Goal: Information Seeking & Learning: Find specific fact

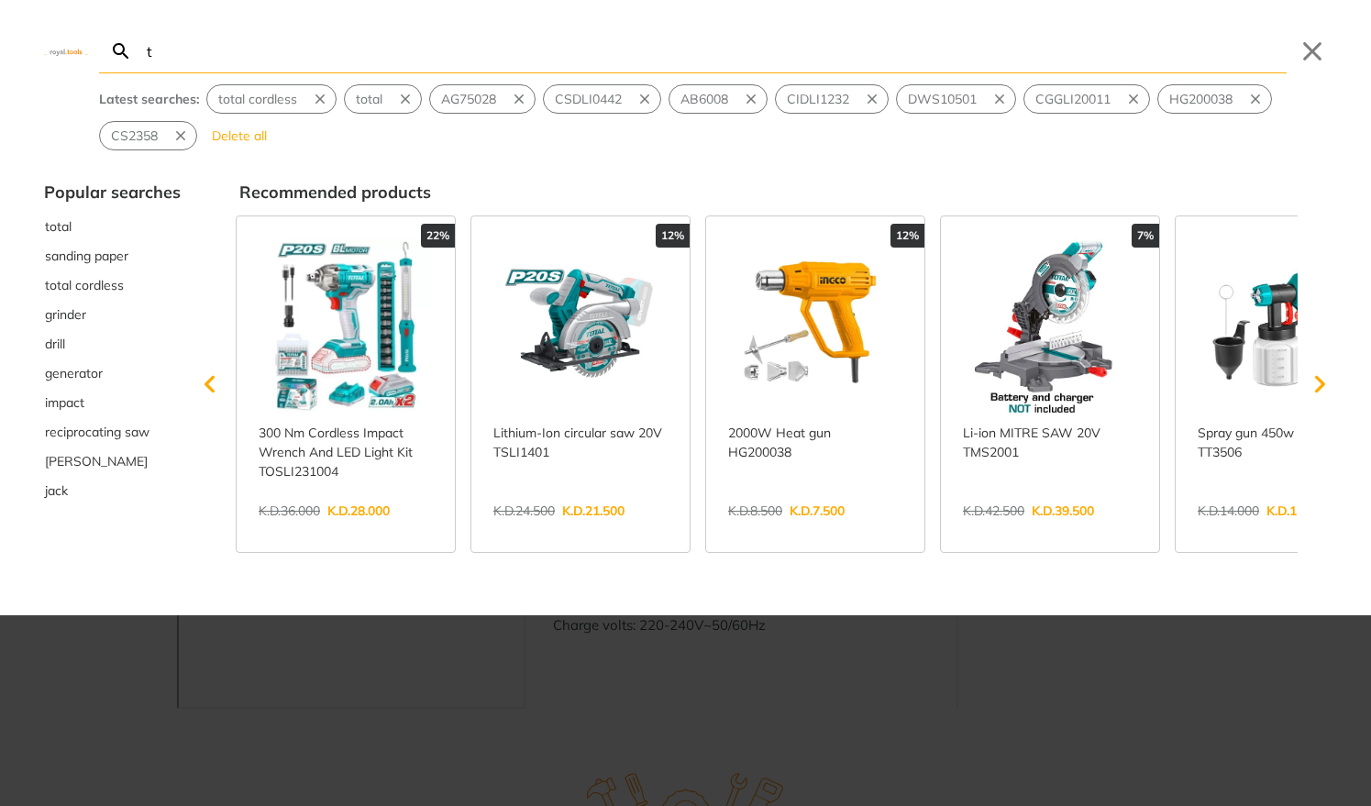
type input "to"
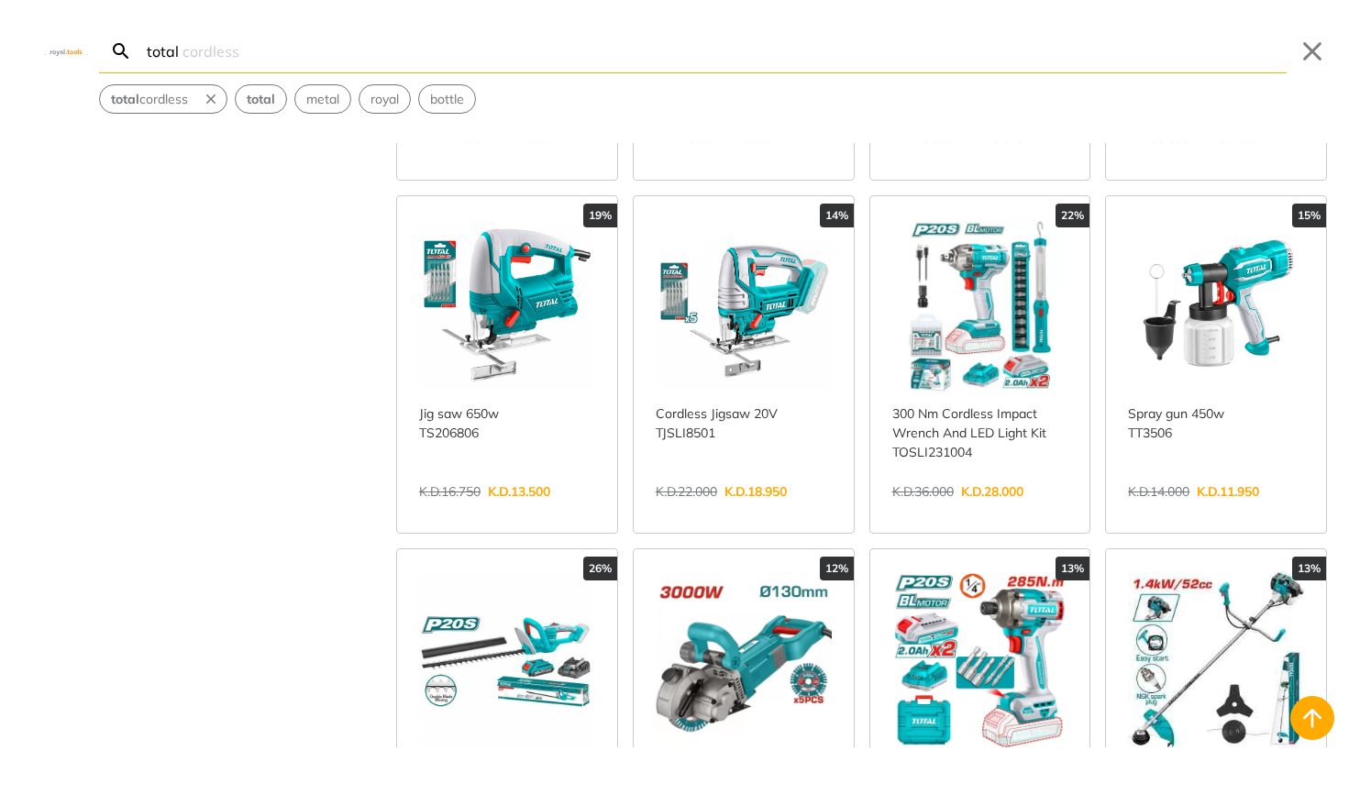
scroll to position [713, 0]
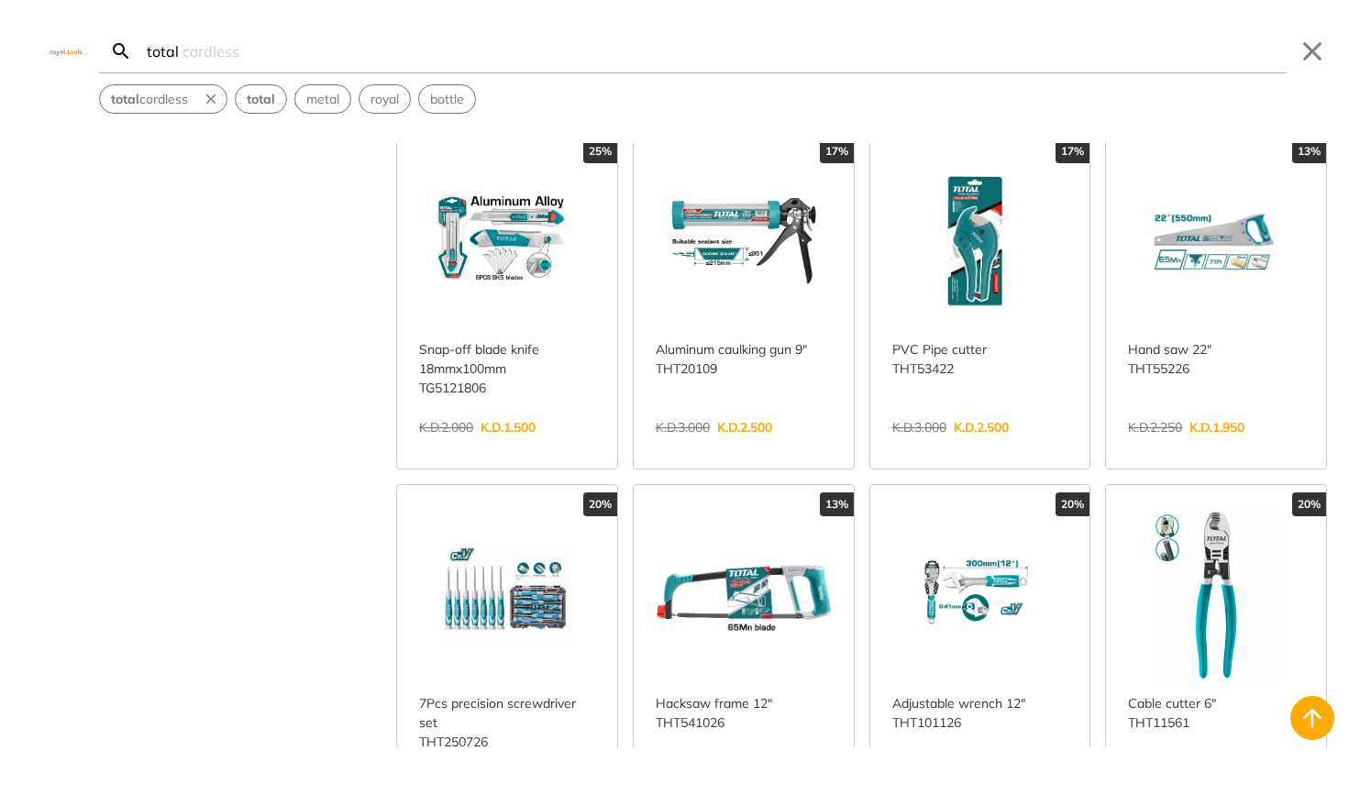
scroll to position [3853, 0]
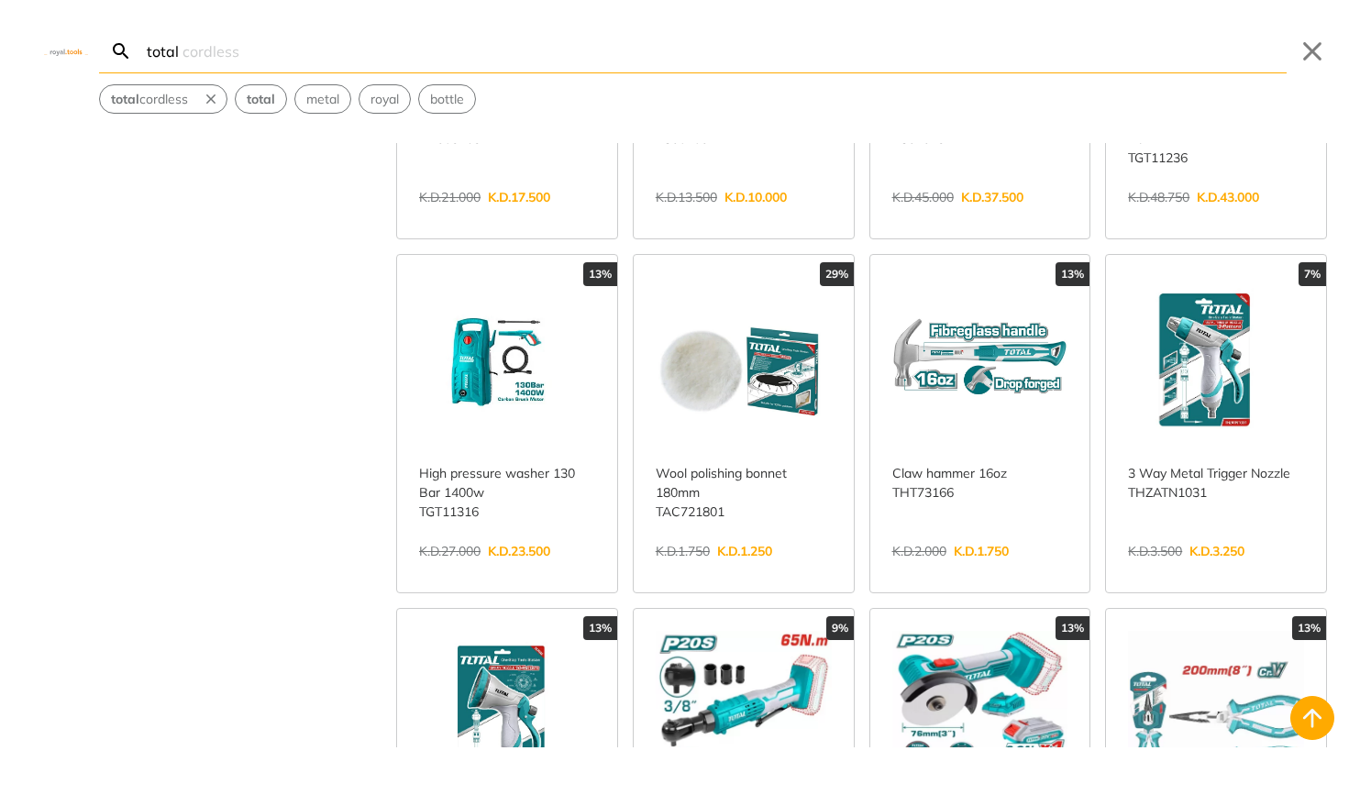
scroll to position [5894, 0]
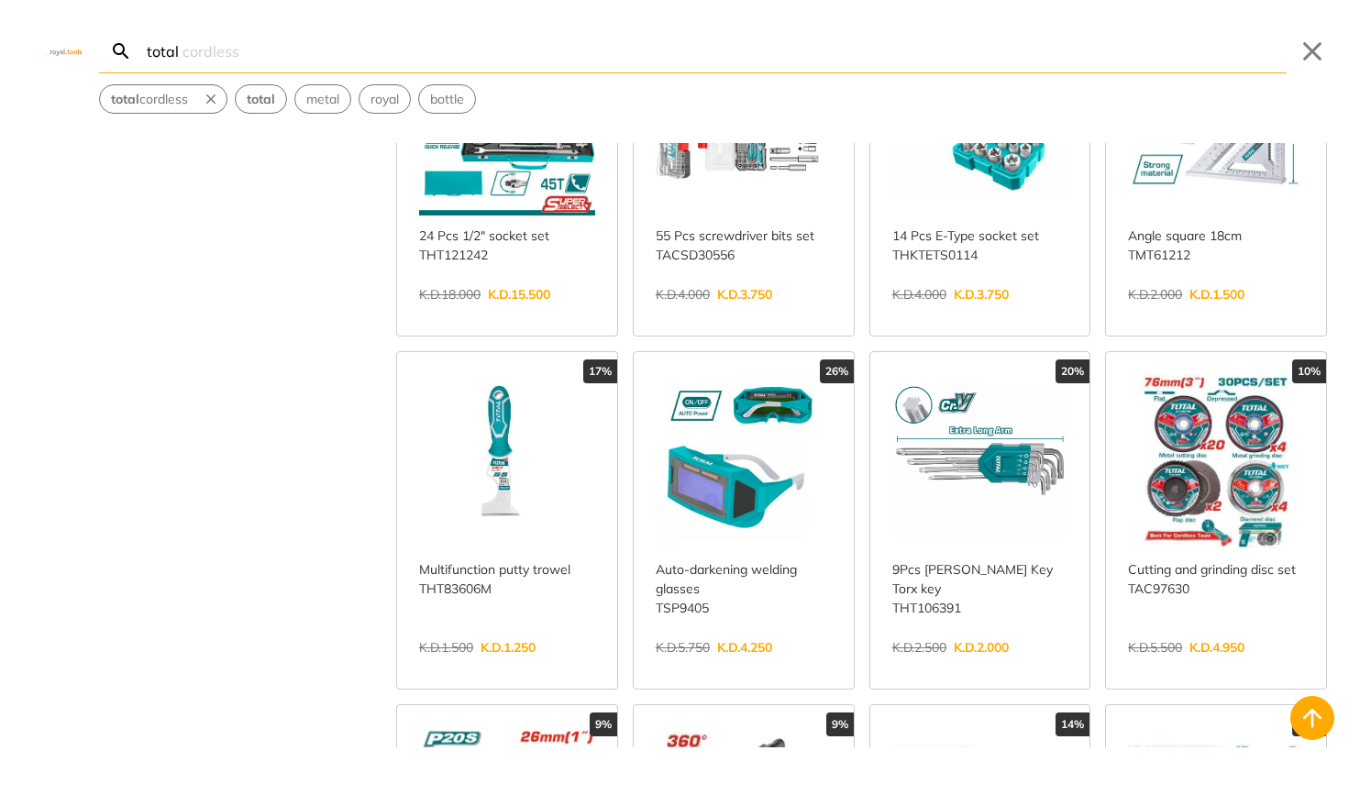
scroll to position [7802, 0]
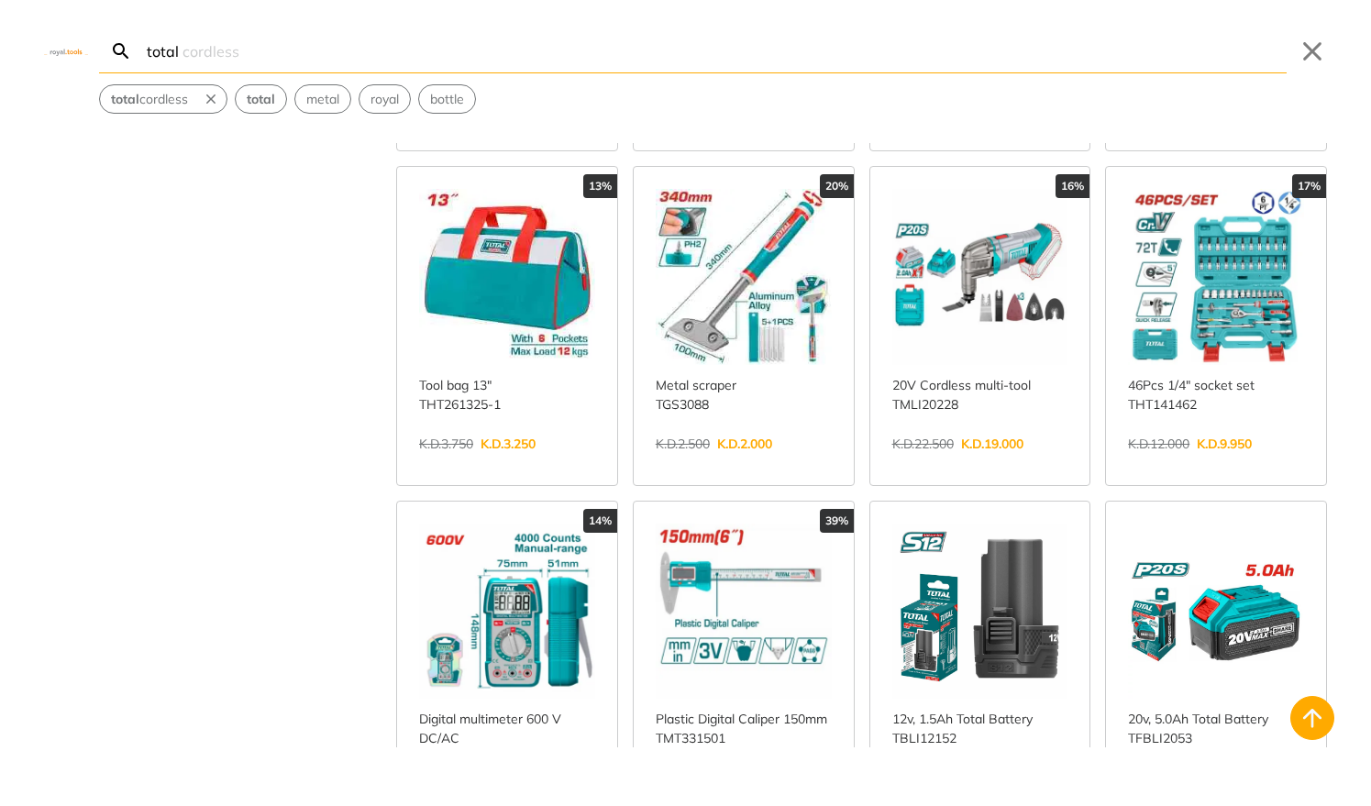
scroll to position [8842, 0]
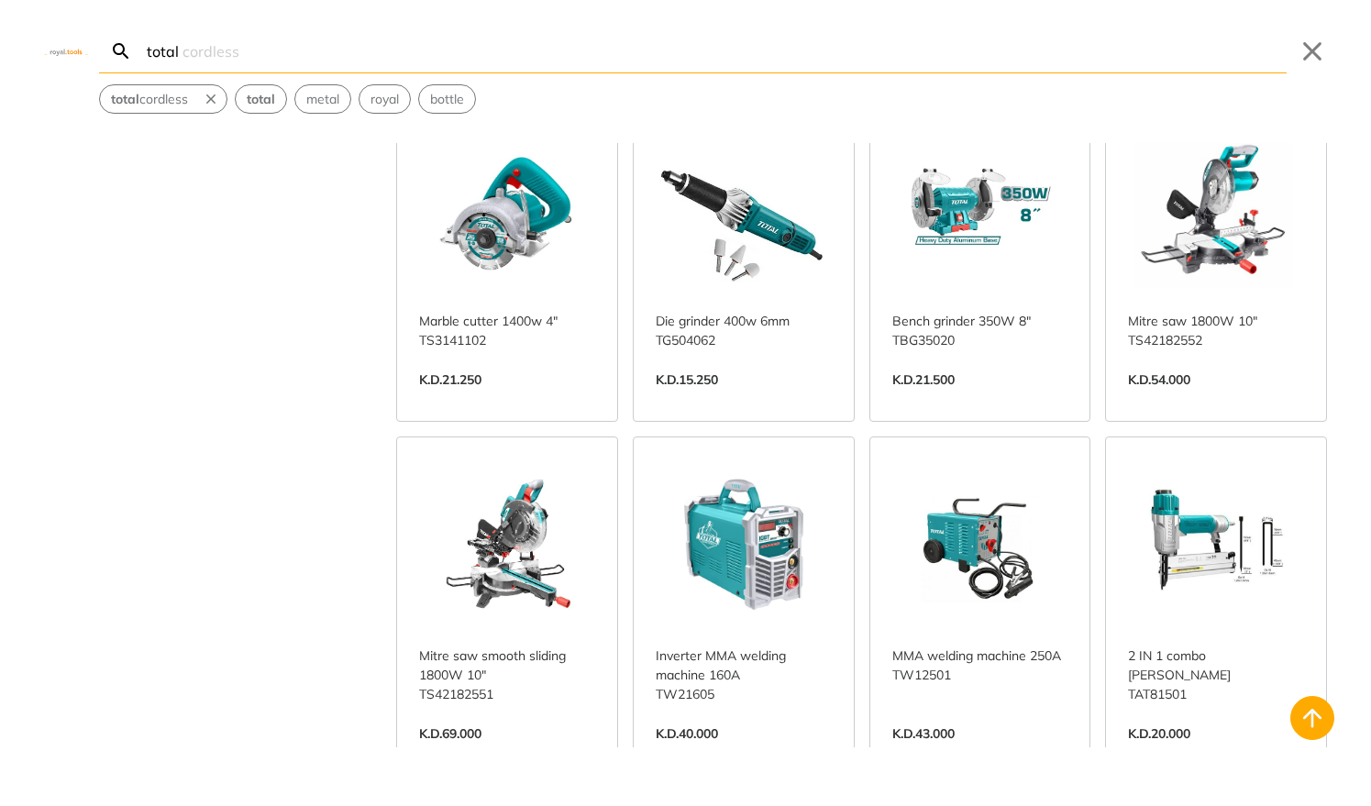
scroll to position [20197, 0]
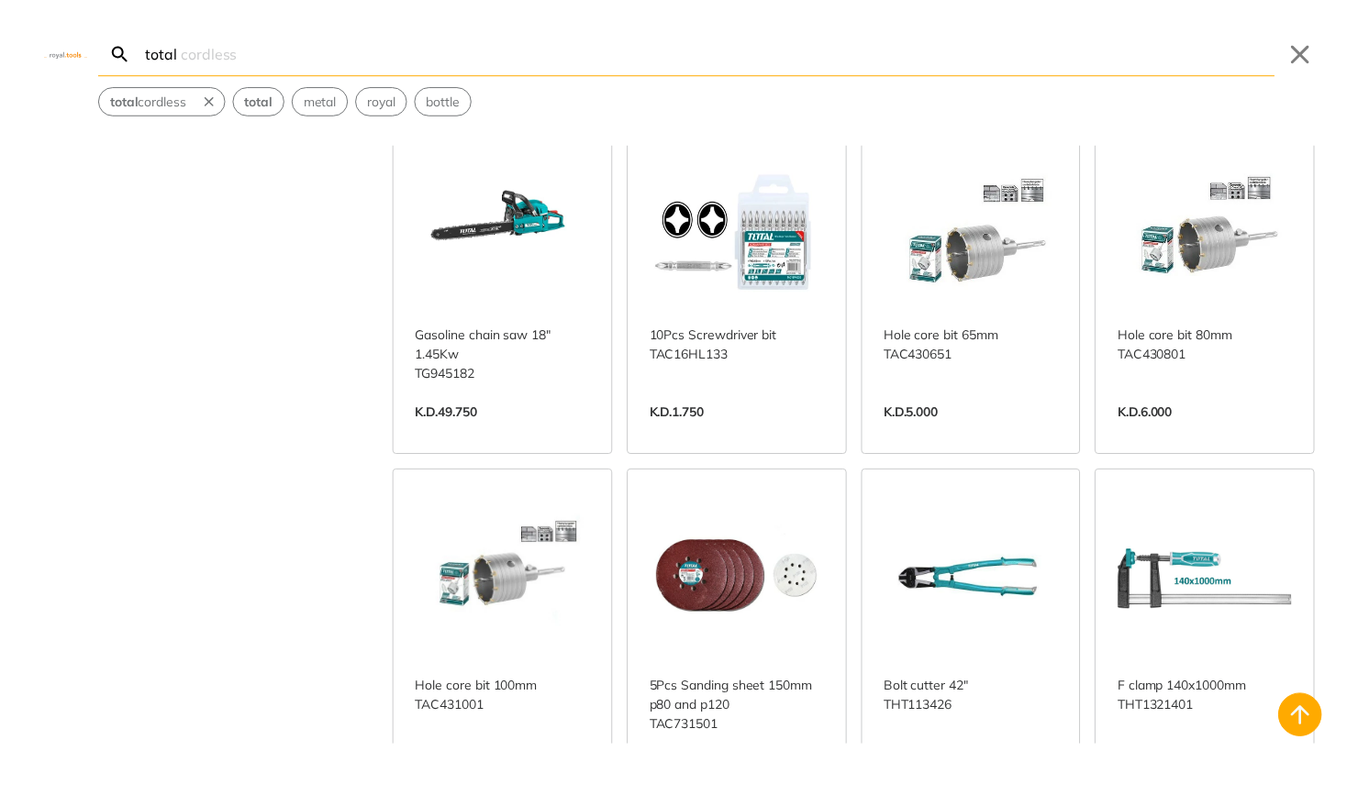
scroll to position [20909, 0]
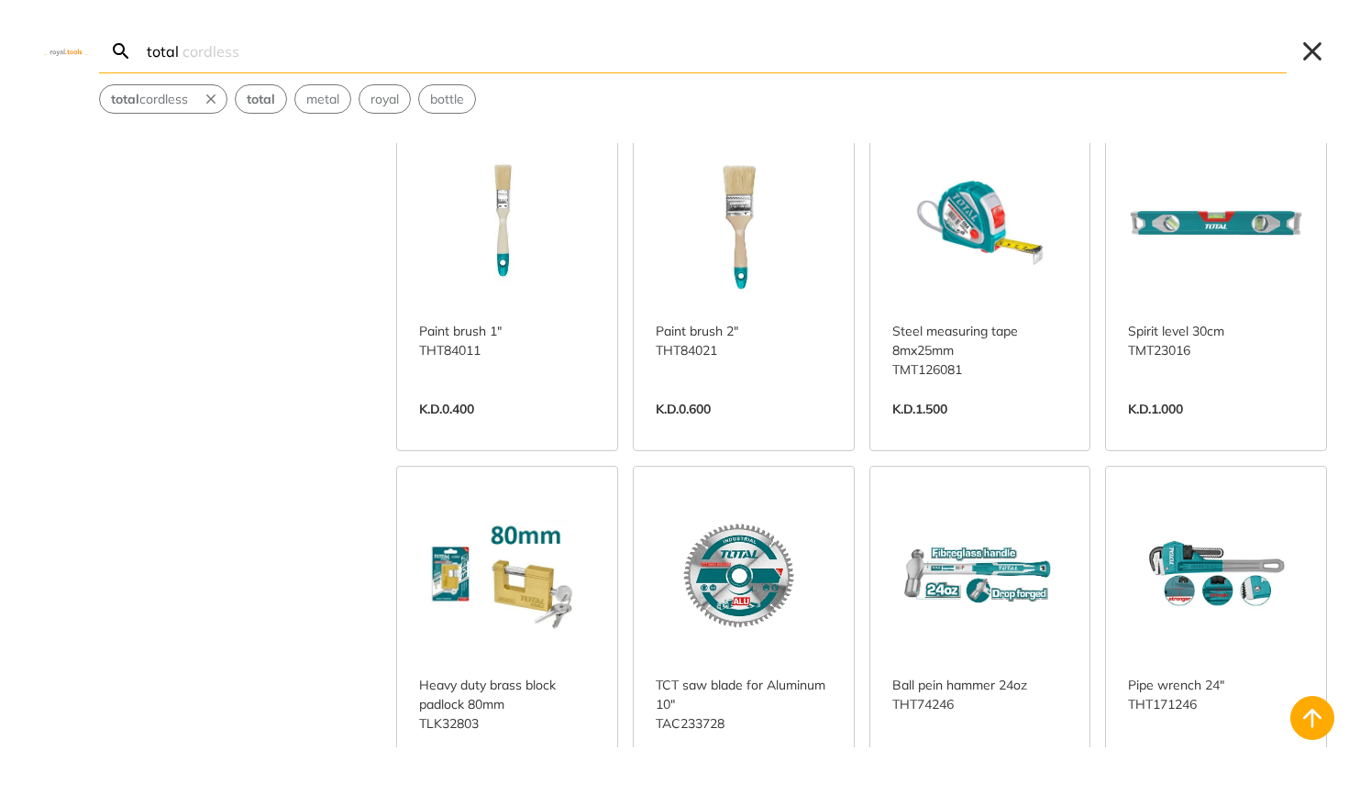
type input "total"
click at [1309, 48] on button "Close" at bounding box center [1312, 51] width 29 height 29
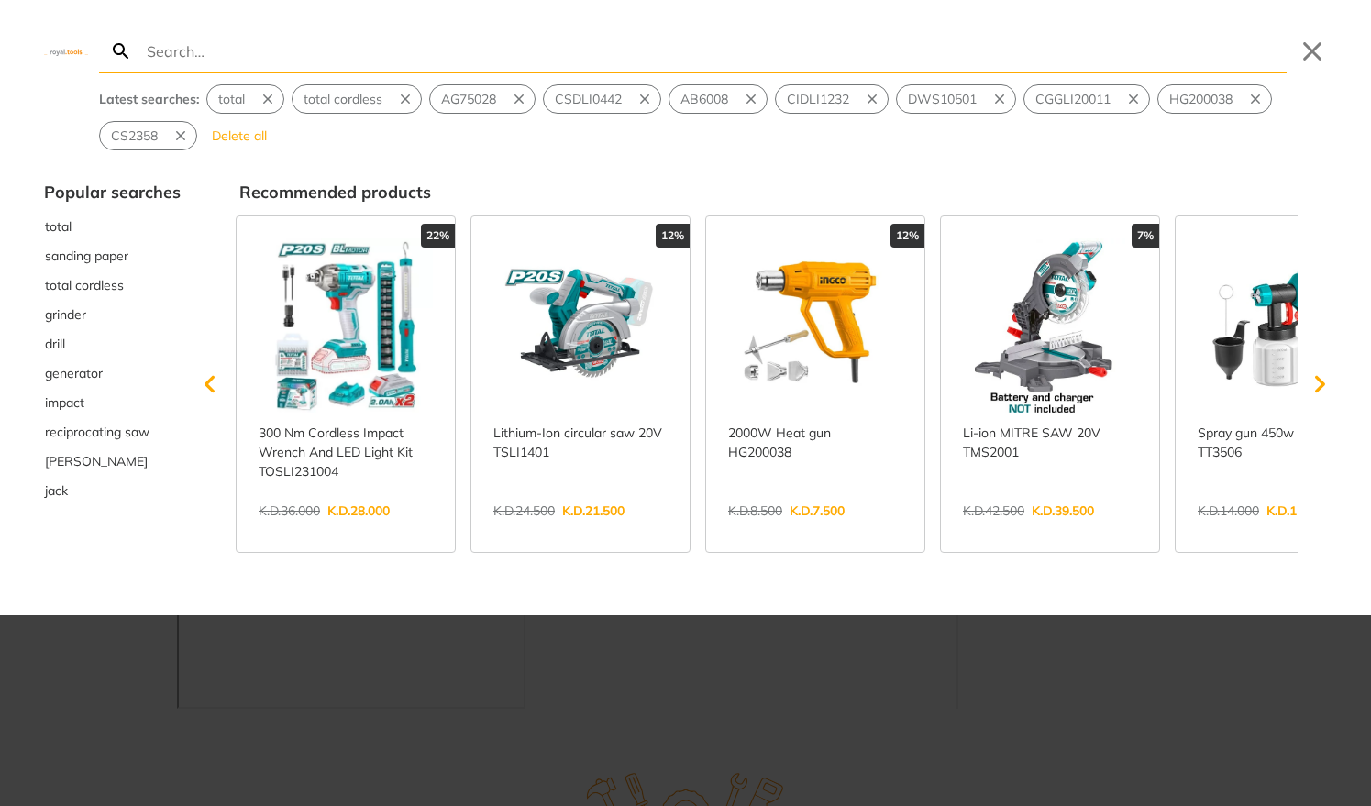
type input "i"
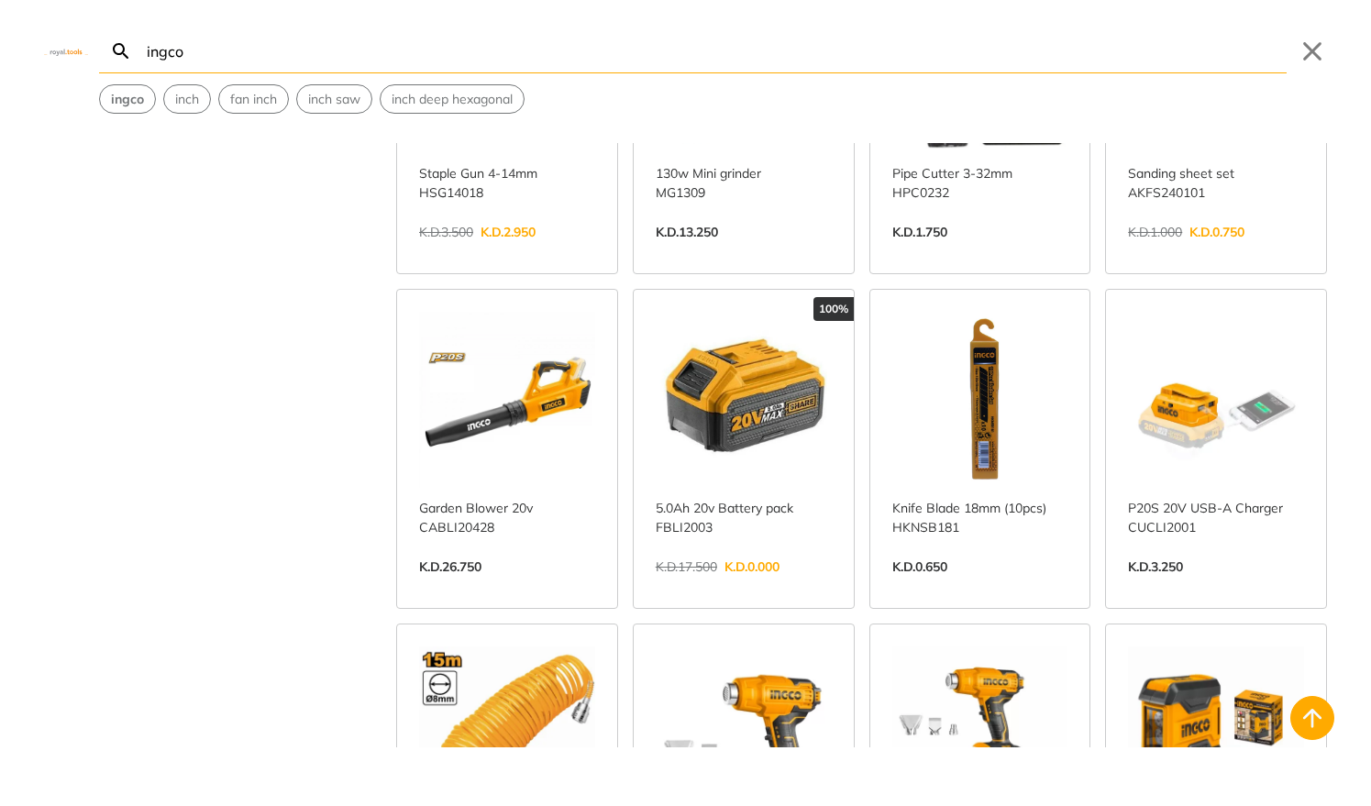
scroll to position [4315, 0]
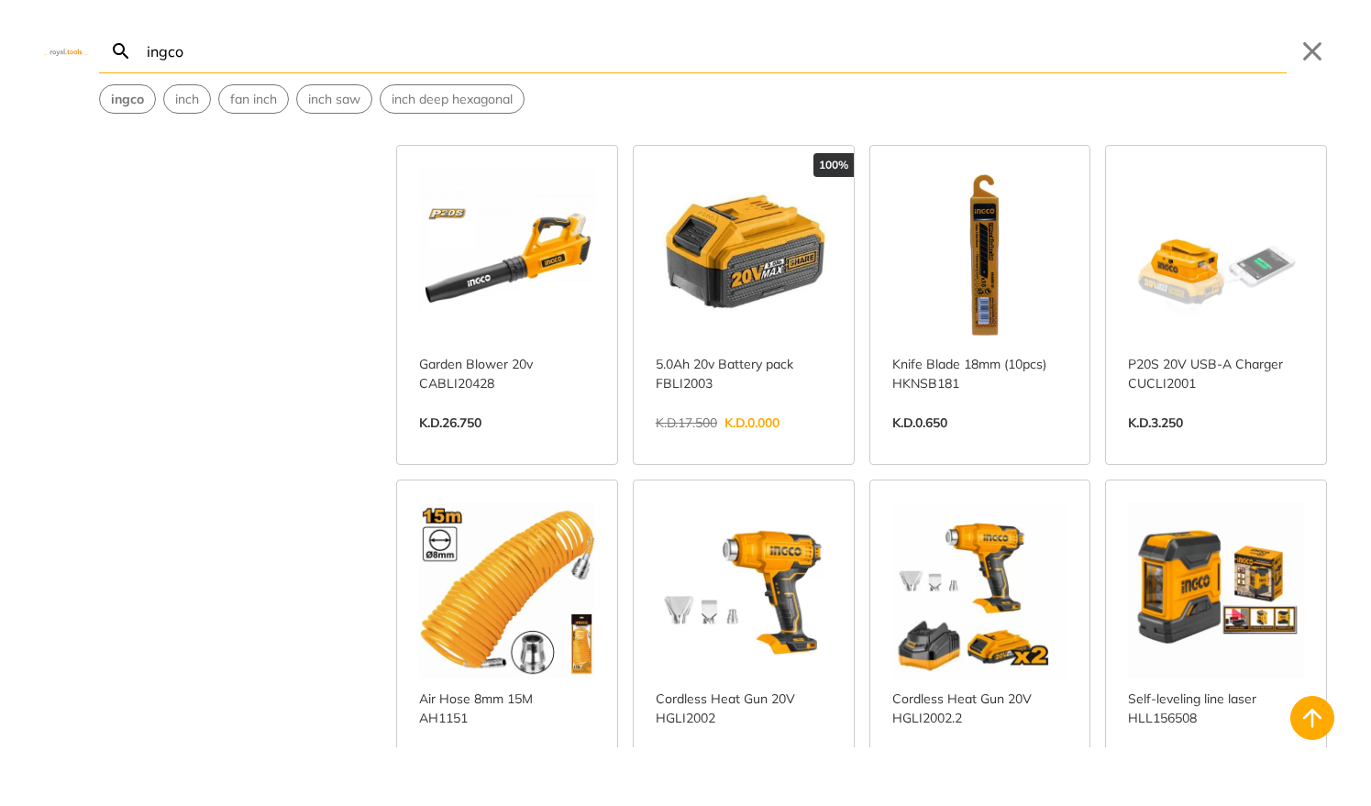
type input "ingco"
click at [772, 442] on link "View more →" at bounding box center [744, 442] width 176 height 0
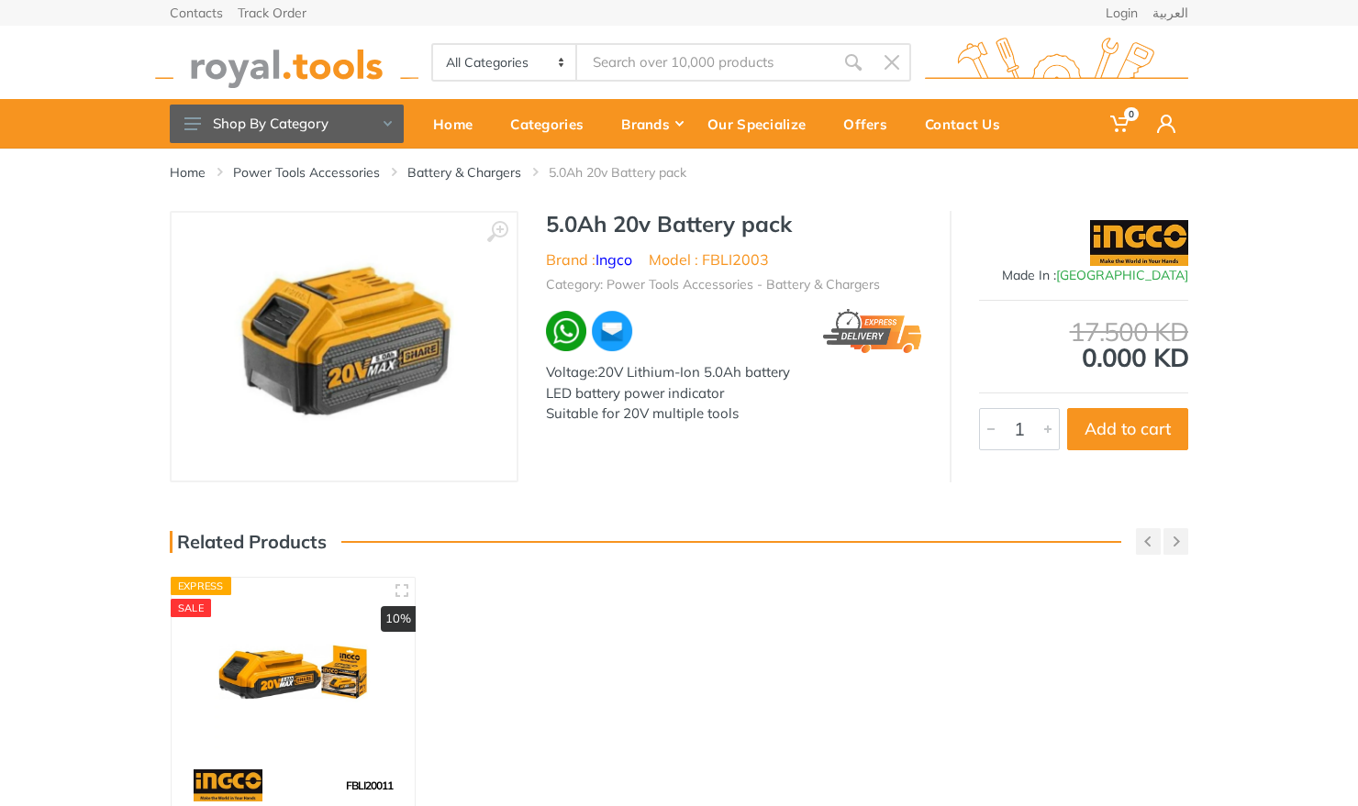
click at [726, 384] on div "LED battery power indicator" at bounding box center [734, 393] width 376 height 21
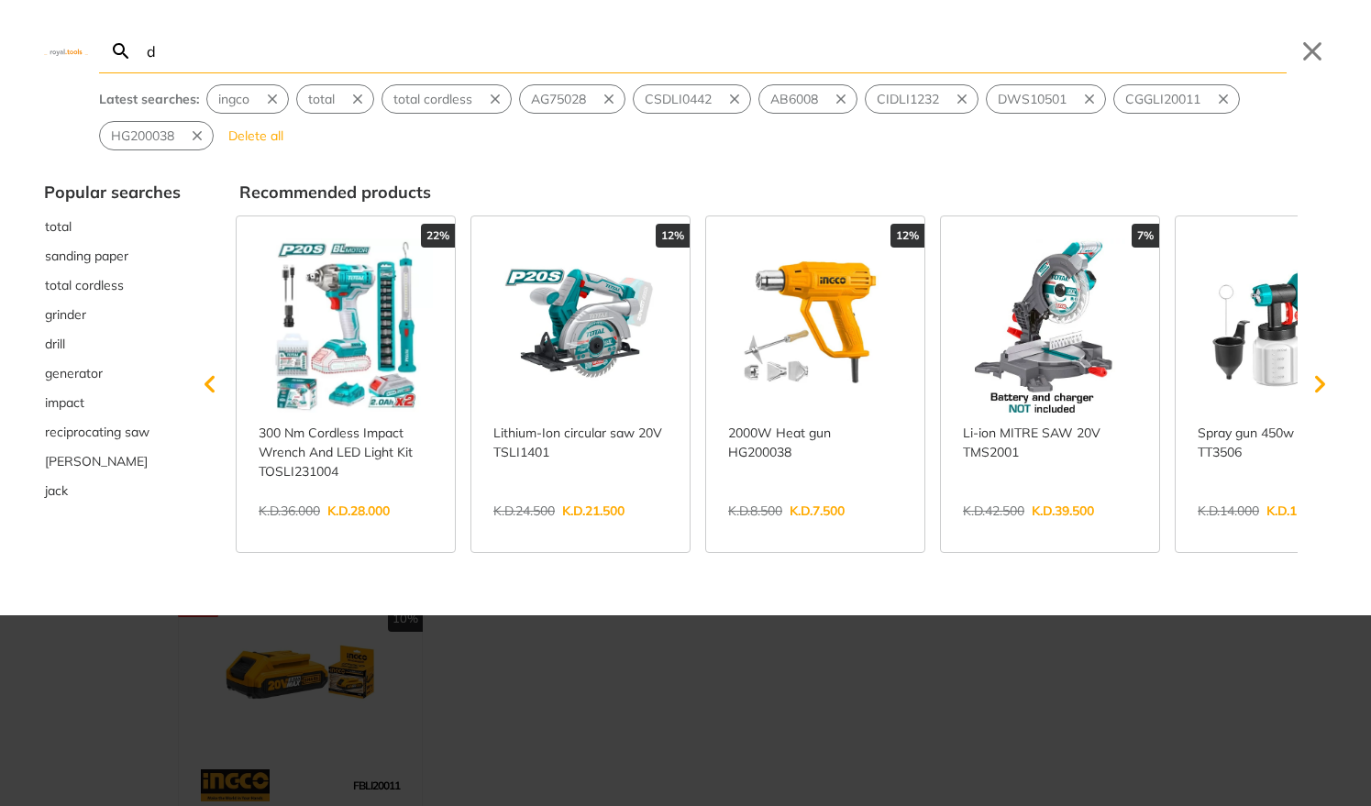
type input "de"
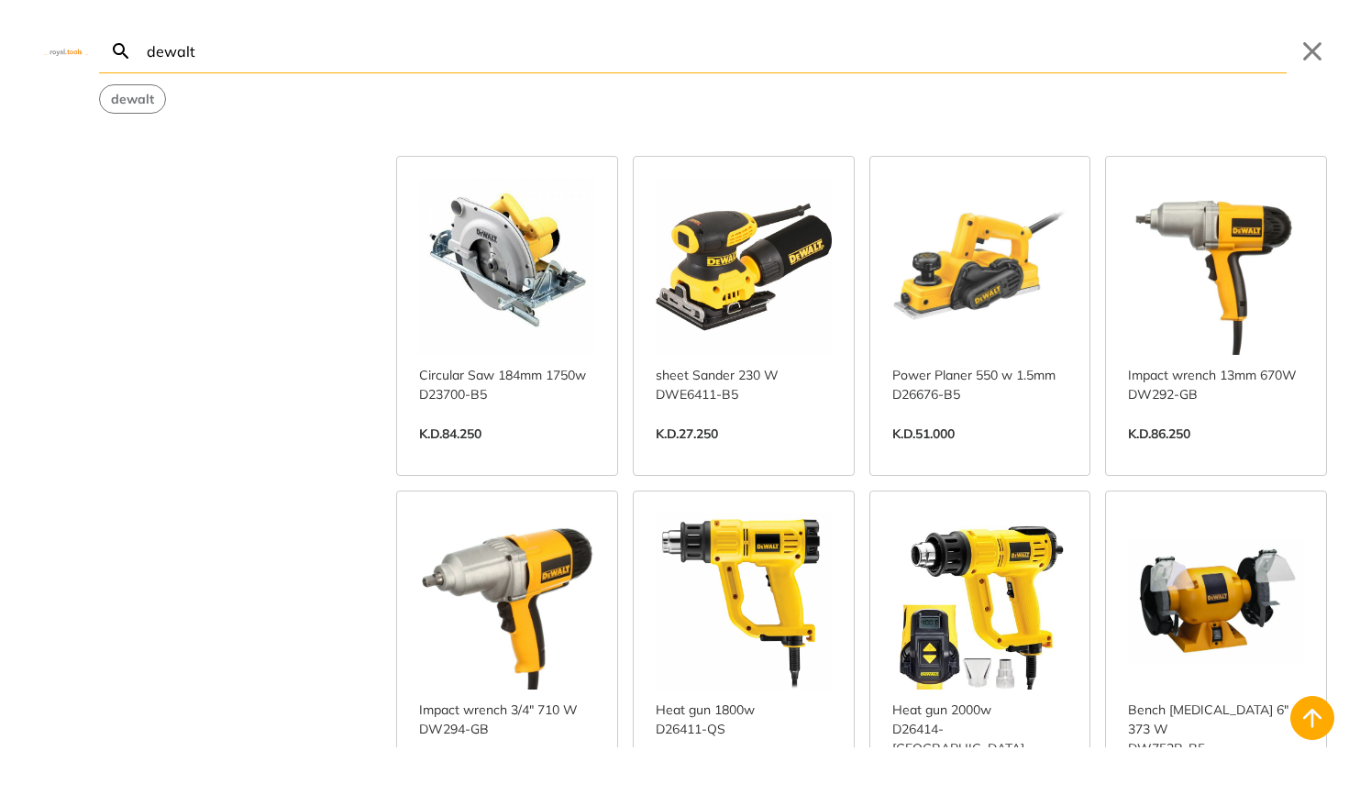
scroll to position [5972, 0]
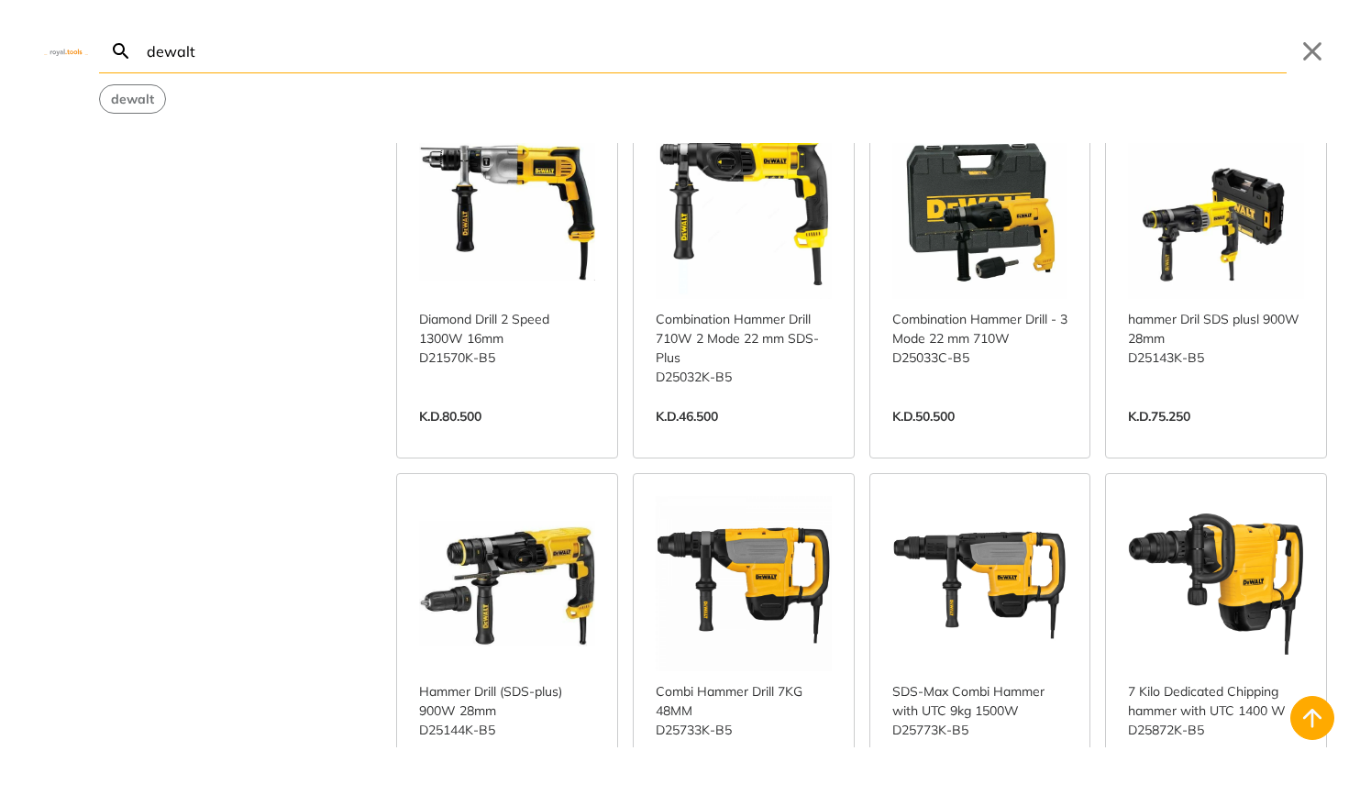
scroll to position [7724, 0]
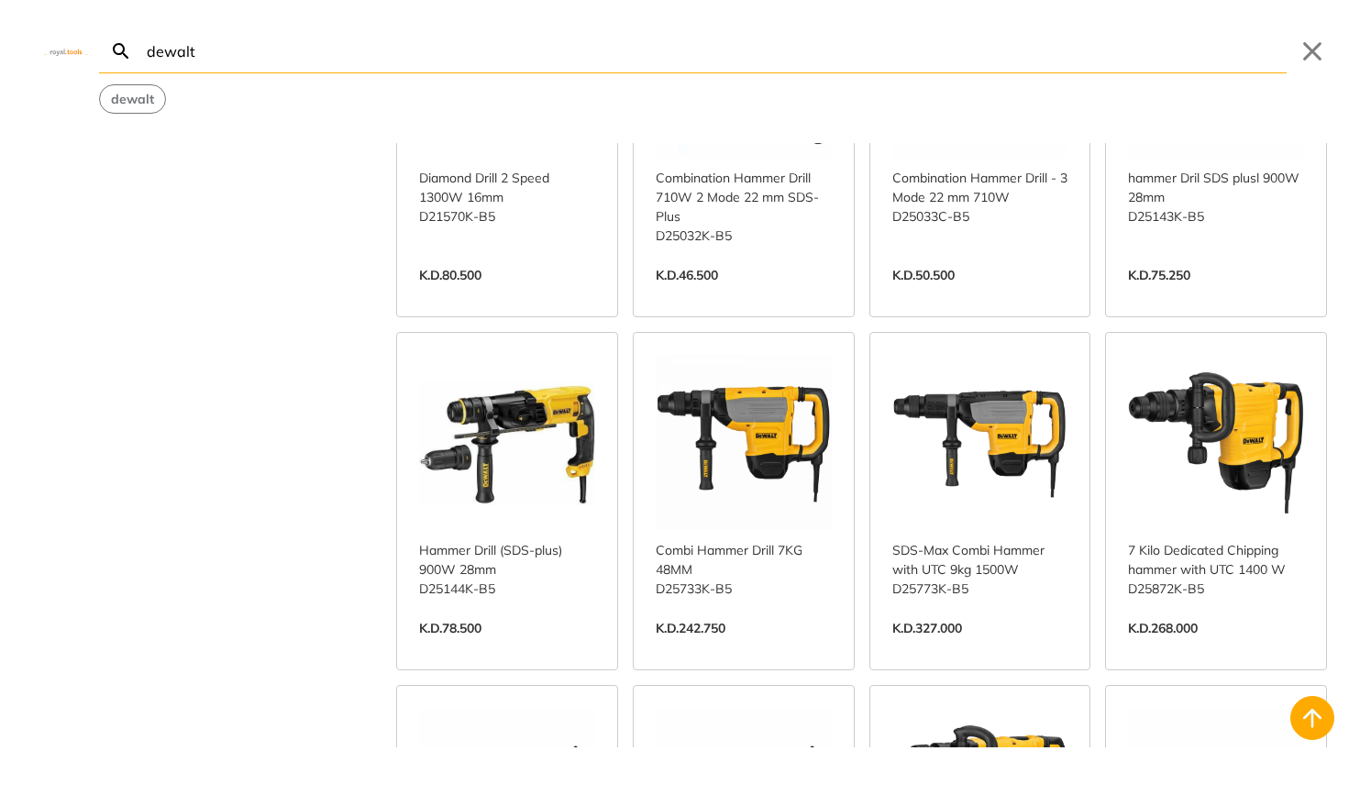
click at [505, 51] on input "dewalt" at bounding box center [715, 50] width 1144 height 43
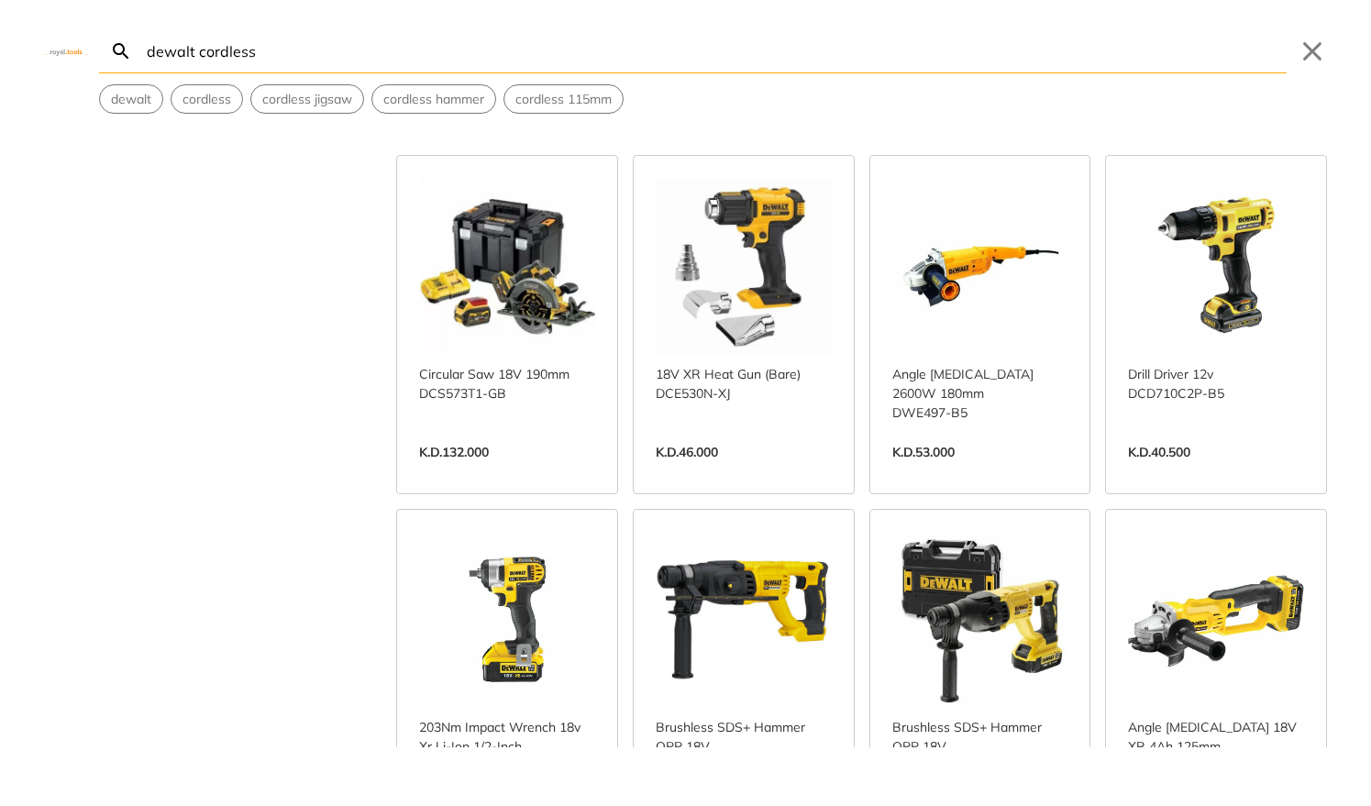
scroll to position [674, 0]
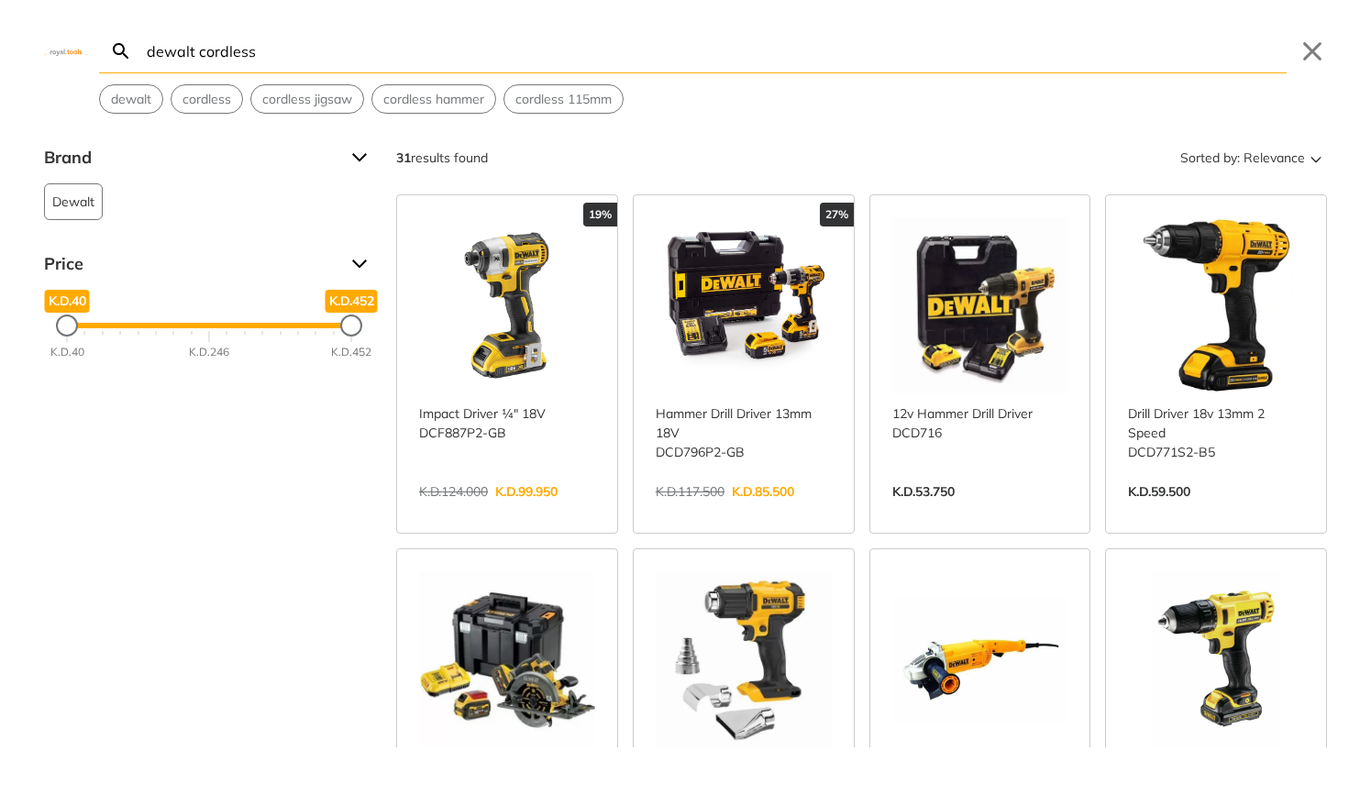
type input "dewalt cordless"
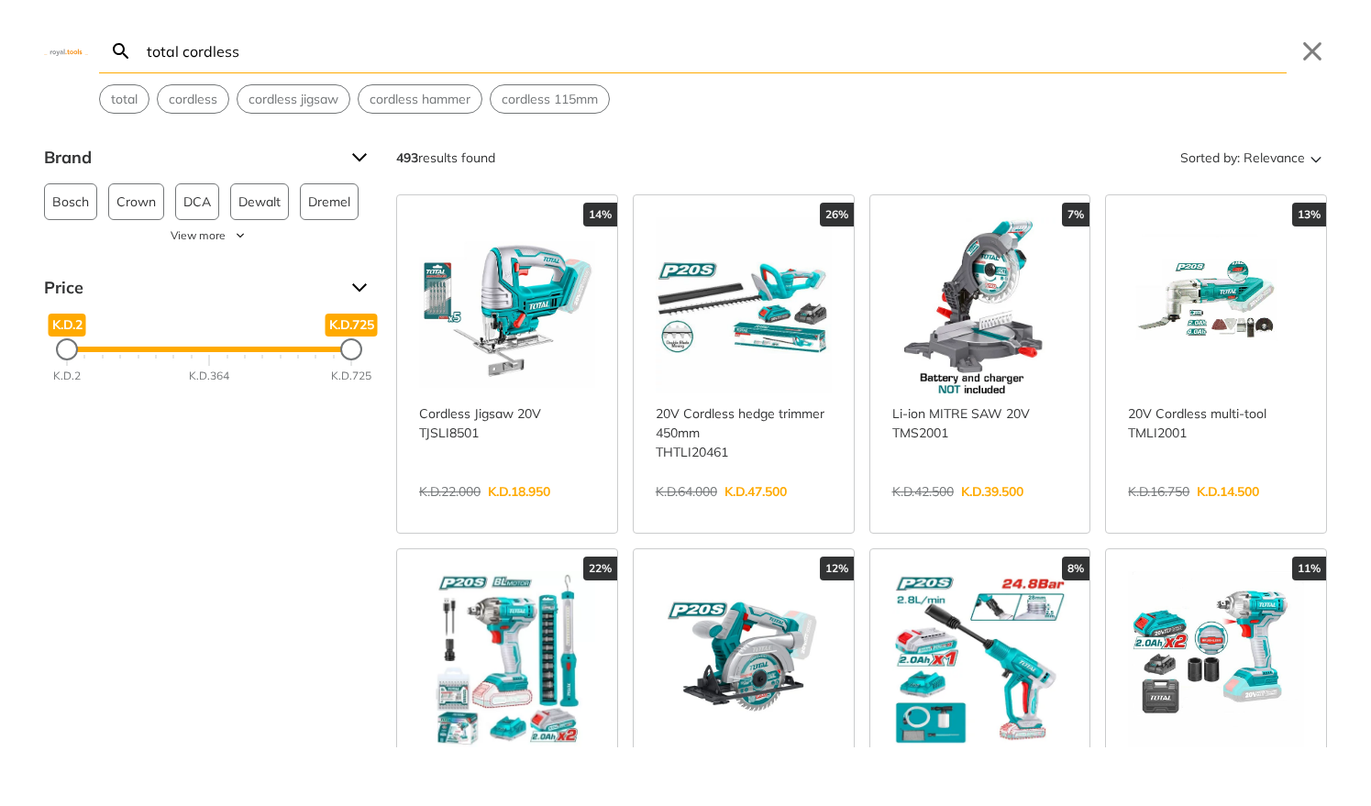
select select "26"
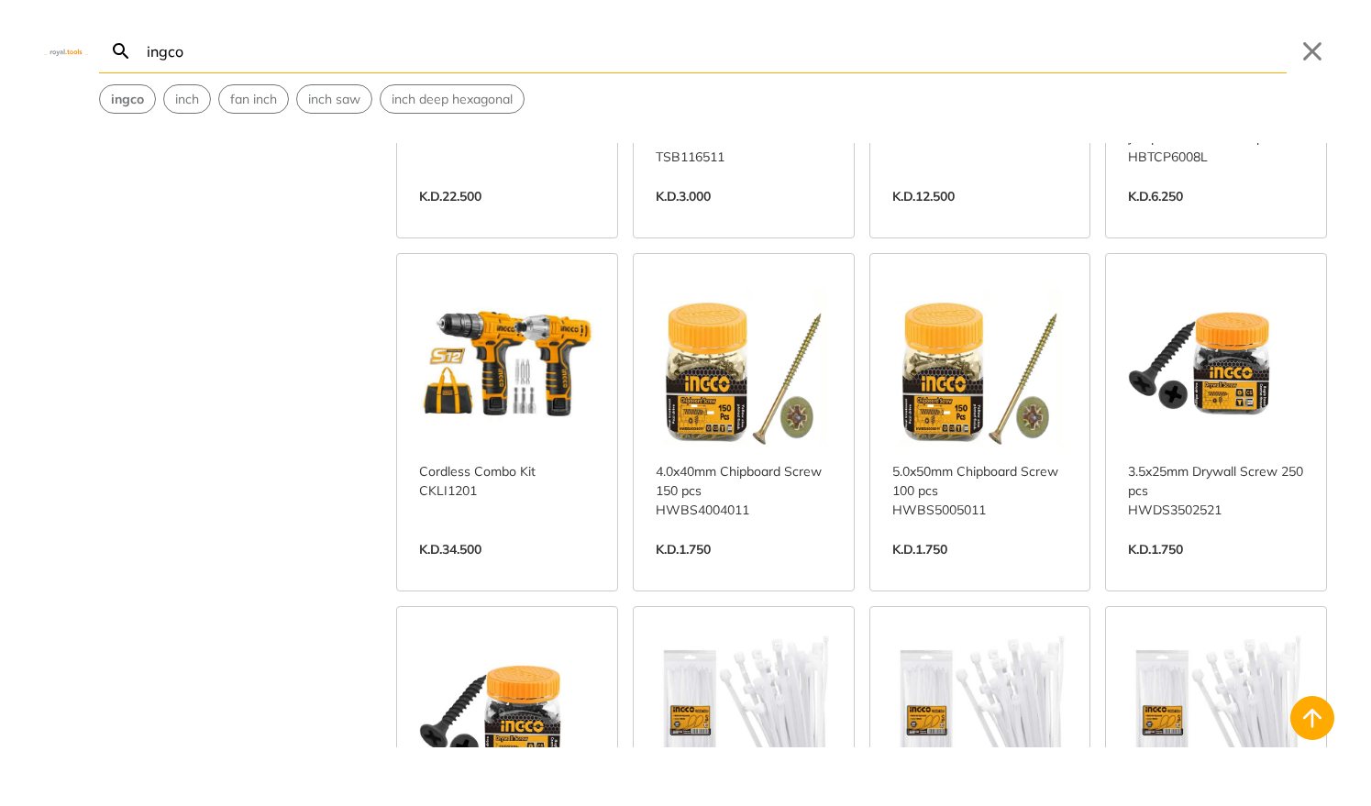
scroll to position [13631, 0]
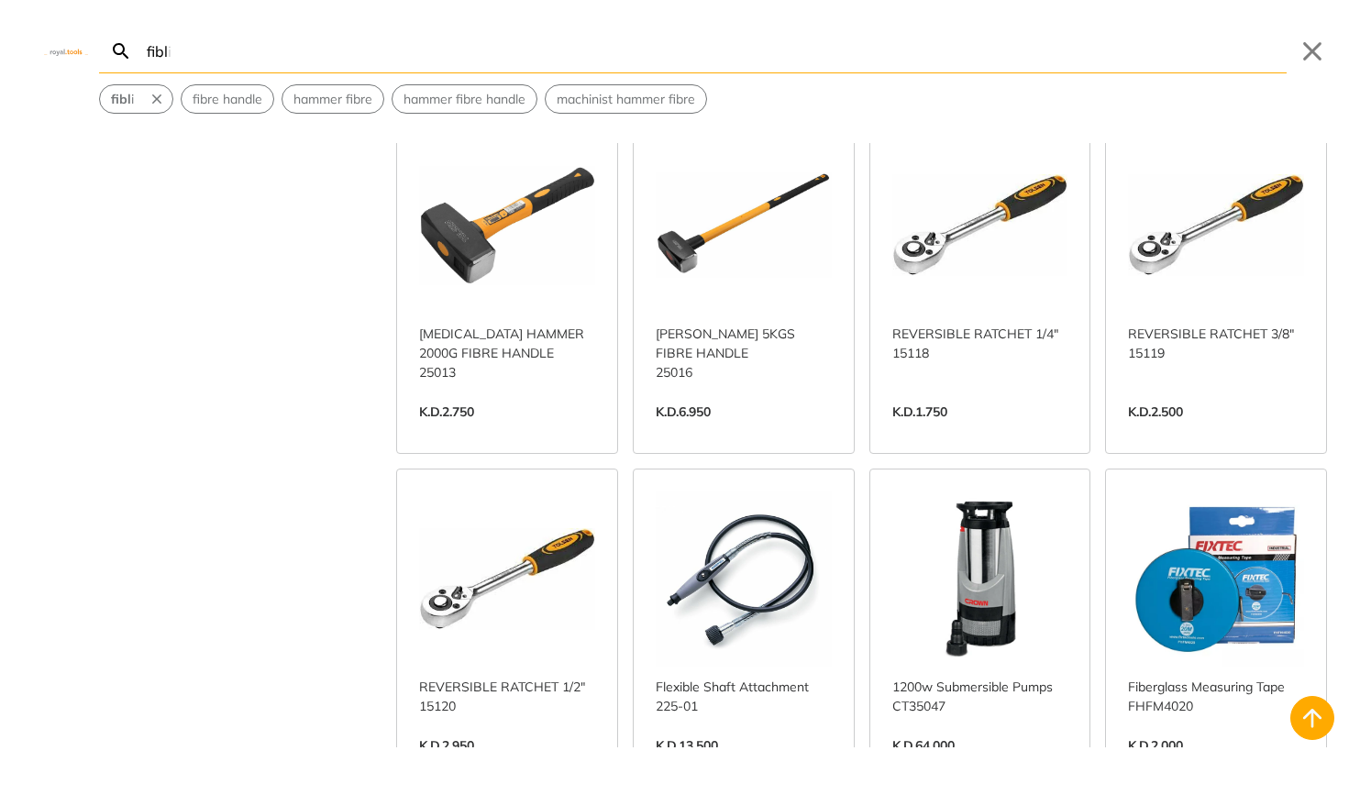
scroll to position [2119, 0]
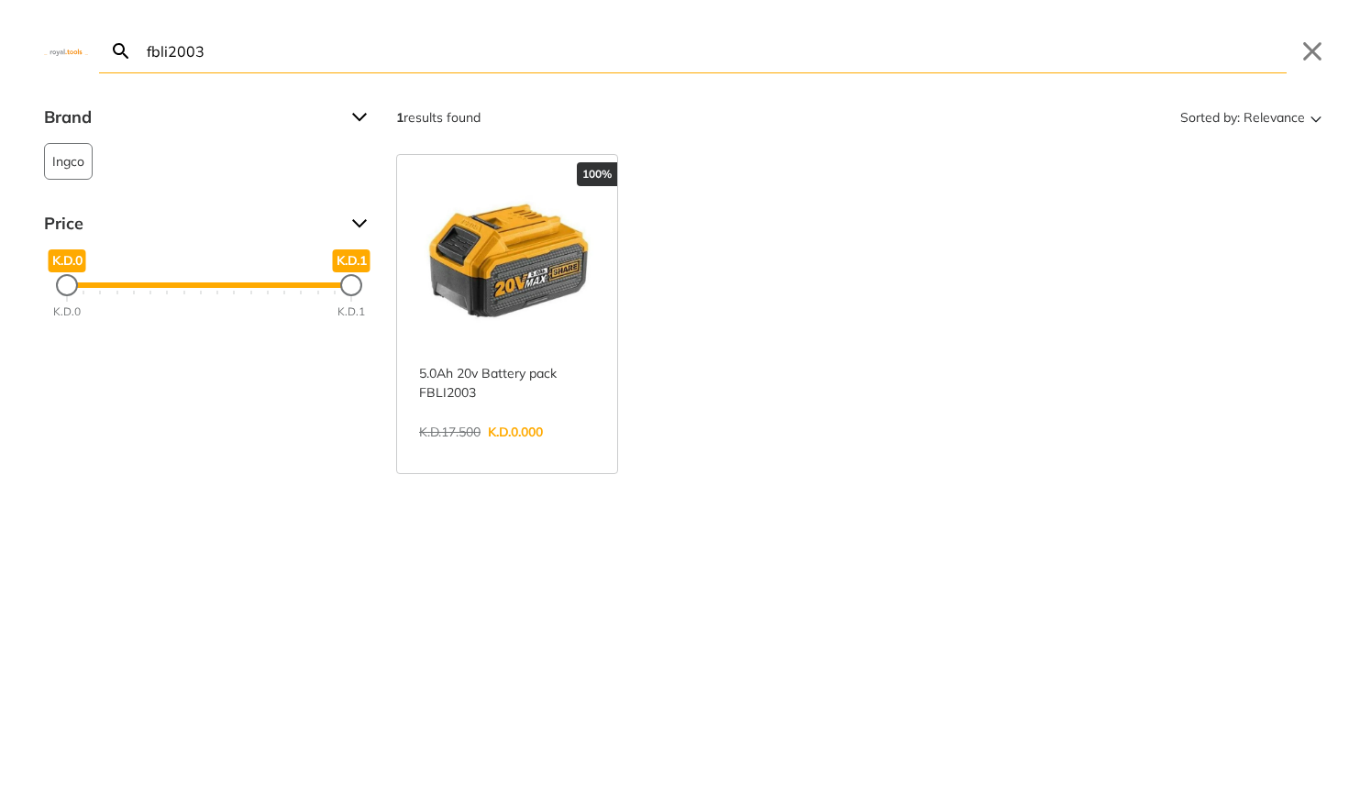
type input "fbli2003"
click at [527, 451] on link "View more →" at bounding box center [507, 451] width 176 height 0
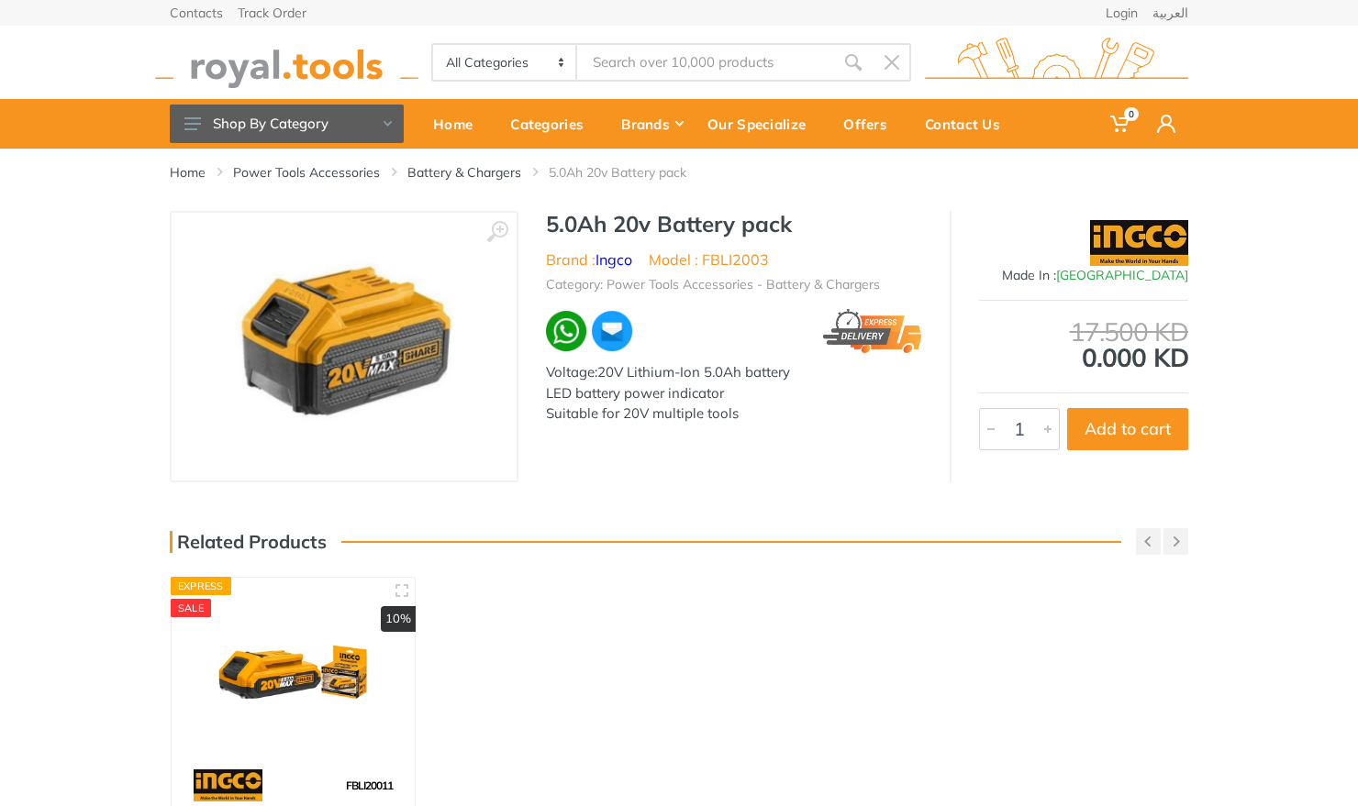
click at [732, 258] on li "Model : FBLI2003" at bounding box center [709, 260] width 120 height 22
copy li "FBLI2003"
